Goal: Information Seeking & Learning: Learn about a topic

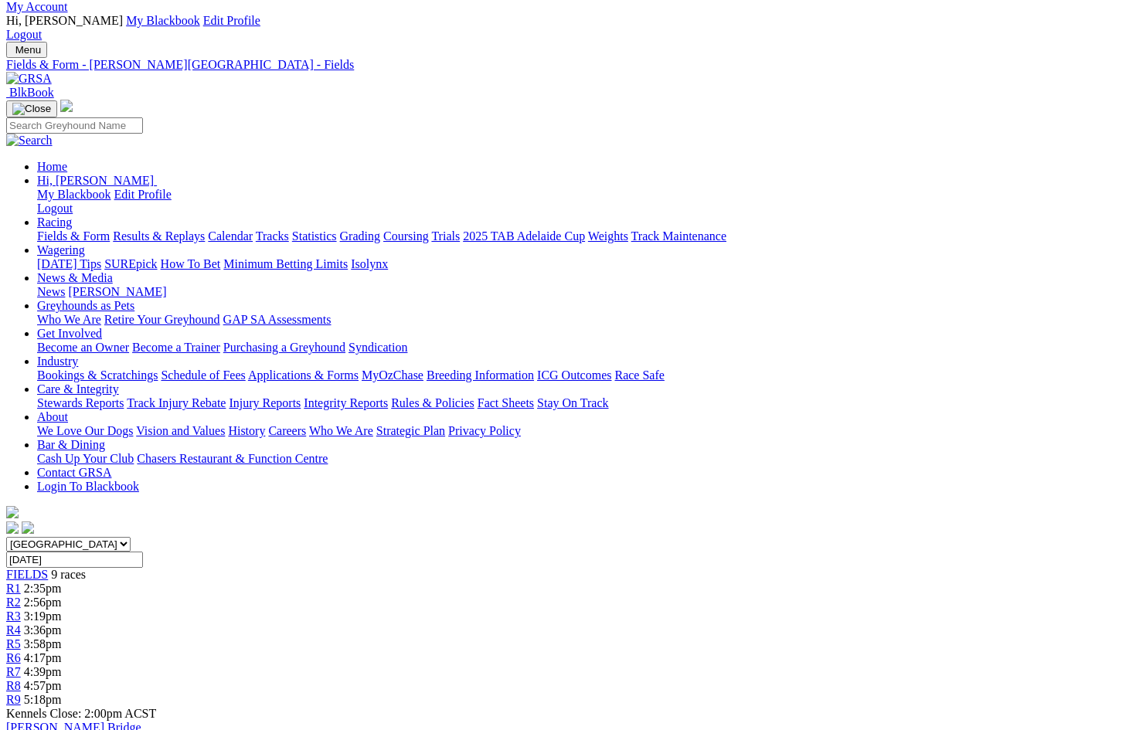
scroll to position [65, 0]
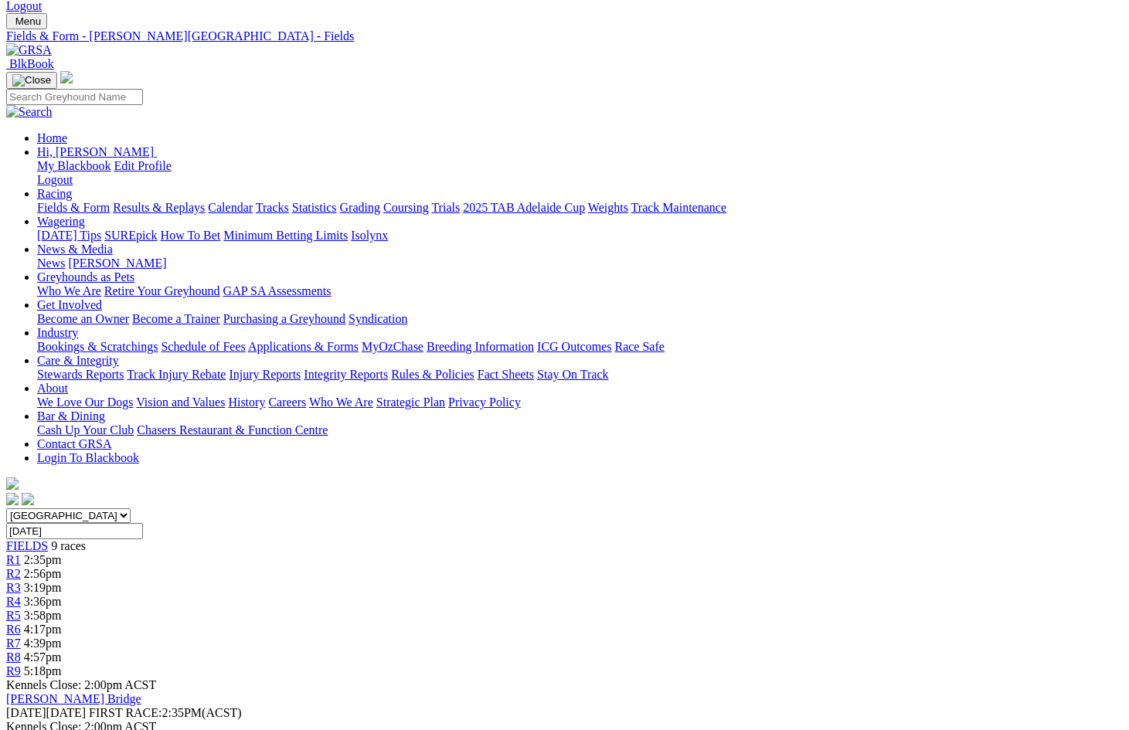
click at [327, 567] on div "R2 2:56pm" at bounding box center [564, 574] width 1117 height 14
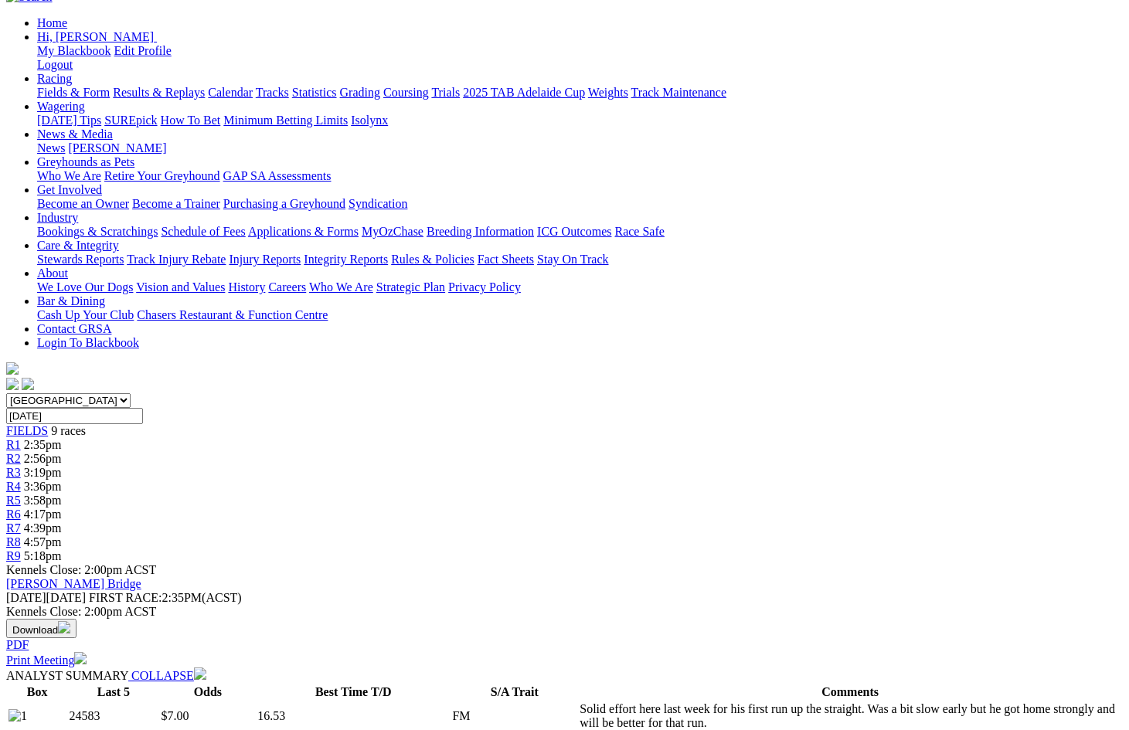
scroll to position [160, 0]
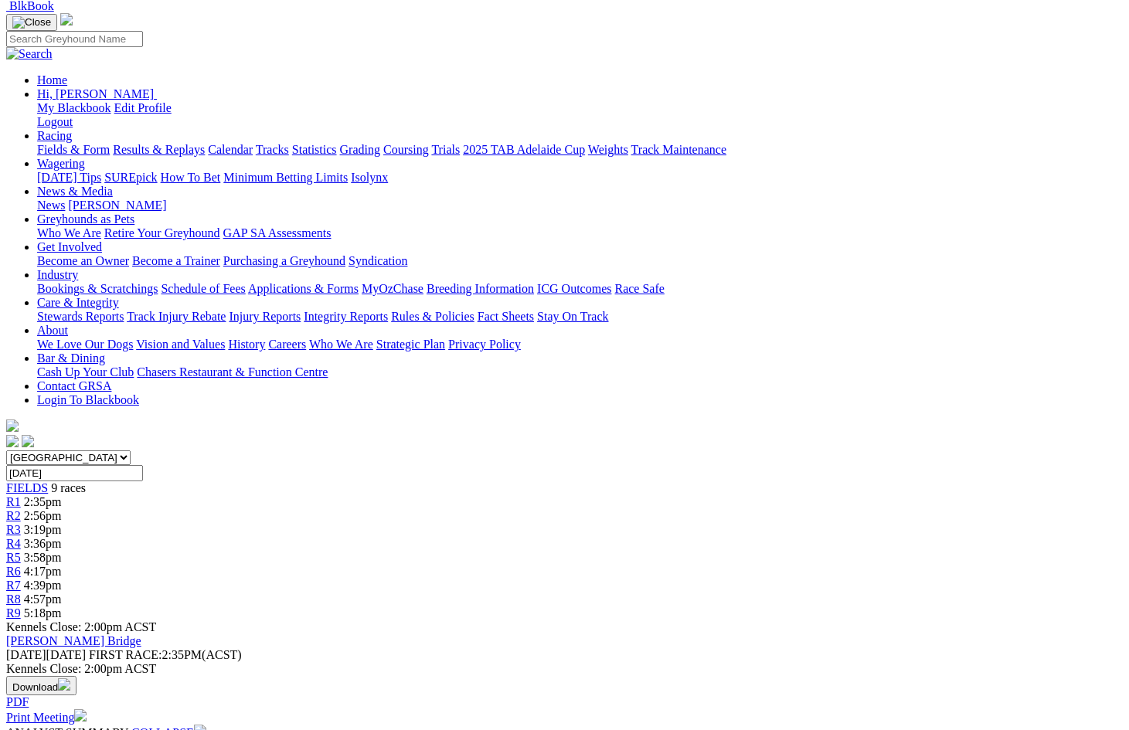
scroll to position [40, 0]
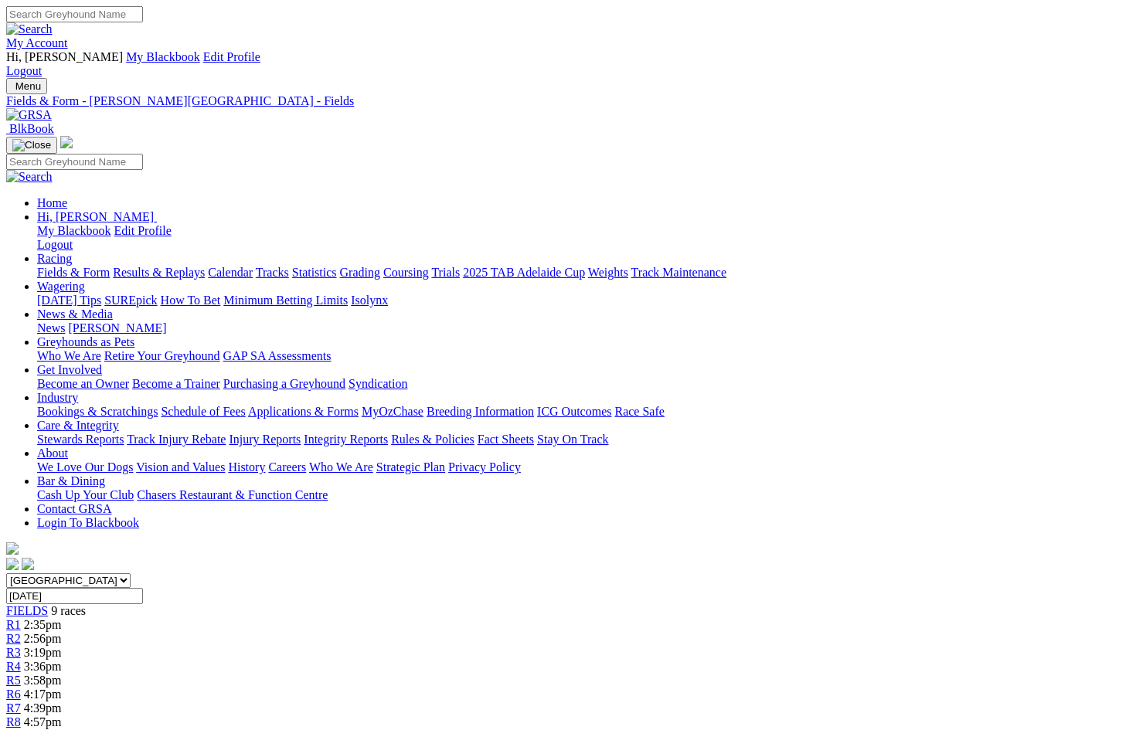
scroll to position [37, 0]
